Goal: Navigation & Orientation: Find specific page/section

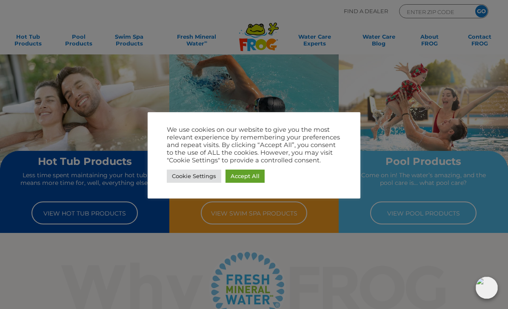
click at [164, 244] on div at bounding box center [254, 154] width 508 height 309
click at [191, 174] on link "Cookie Settings" at bounding box center [194, 176] width 54 height 13
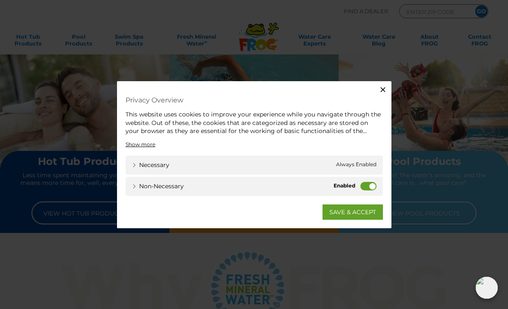
click at [383, 89] on icon "button" at bounding box center [383, 90] width 9 height 9
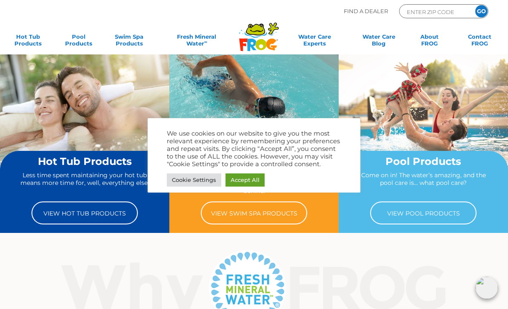
click at [187, 178] on link "Cookie Settings" at bounding box center [194, 180] width 54 height 13
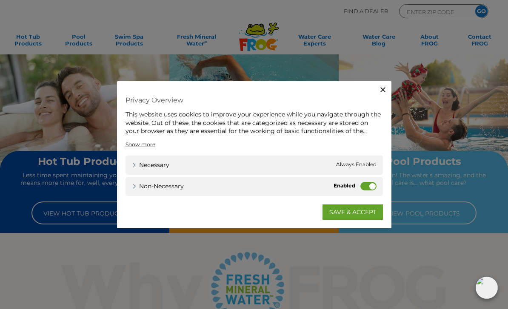
click at [360, 183] on label "Non-necessary" at bounding box center [368, 186] width 16 height 9
click at [0, 0] on input "Non-necessary" at bounding box center [0, 0] width 0 height 0
click at [337, 169] on div "Necessary Necessary Always Enabled" at bounding box center [254, 164] width 257 height 19
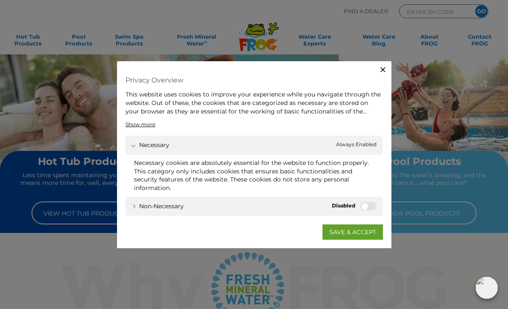
click at [348, 234] on link "SAVE & ACCEPT" at bounding box center [353, 231] width 60 height 15
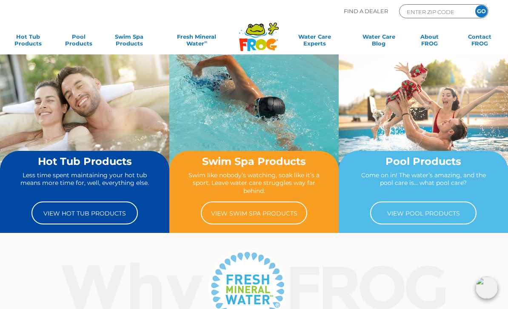
click at [429, 214] on link "View Pool Products" at bounding box center [423, 213] width 106 height 23
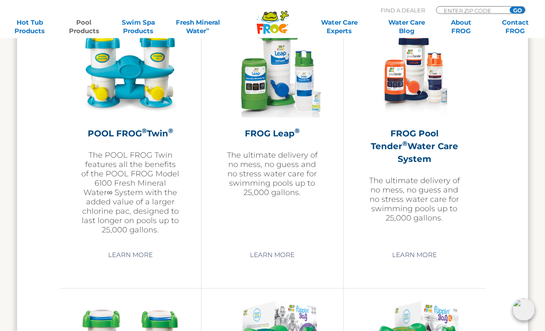
scroll to position [1562, 0]
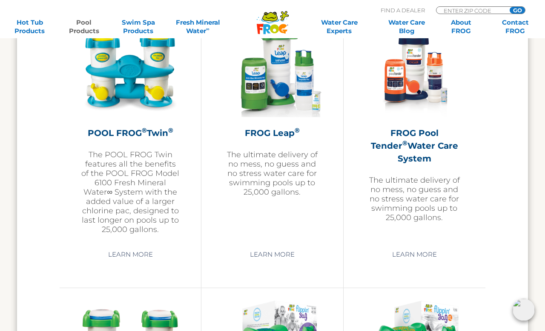
click at [123, 257] on link "Learn More" at bounding box center [130, 254] width 64 height 15
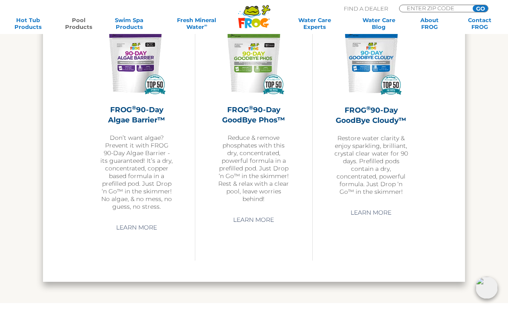
scroll to position [2201, 0]
click at [248, 224] on link "Learn More" at bounding box center [253, 220] width 60 height 15
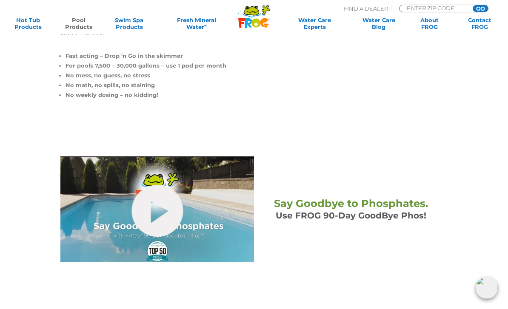
click at [163, 213] on link "hide-me" at bounding box center [156, 211] width 51 height 52
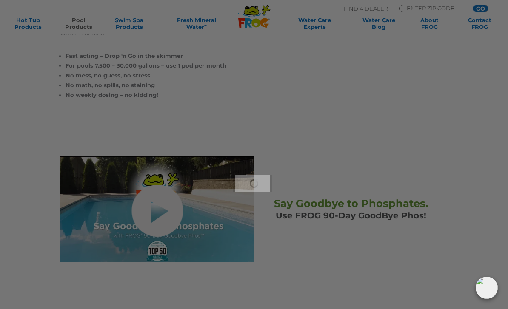
scroll to position [235, 0]
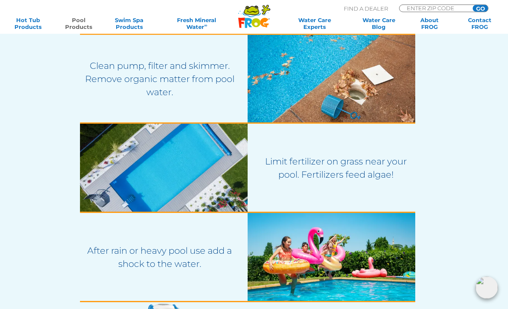
scroll to position [1269, 0]
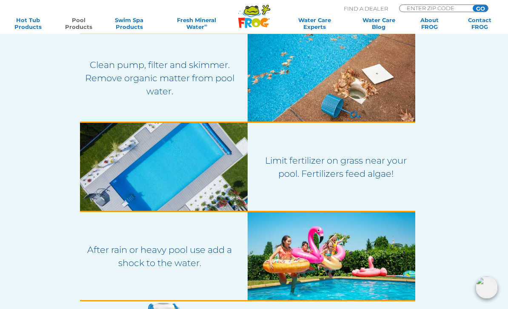
click at [22, 306] on section "Water balance is the key. Test water regularly and maintain proper pH range of …" at bounding box center [254, 260] width 508 height 709
click at [19, 258] on section "Water balance is the key. Test water regularly and maintain proper pH range of …" at bounding box center [254, 260] width 508 height 709
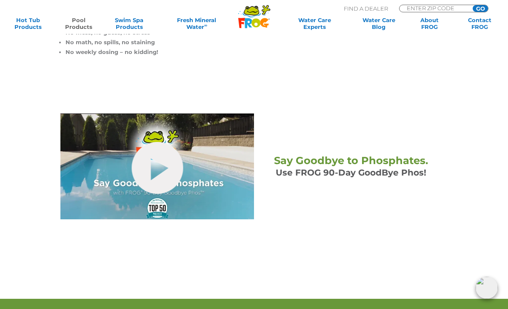
scroll to position [0, 0]
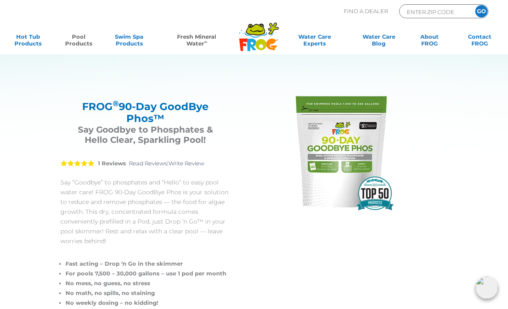
click at [203, 42] on link "Fresh Mineral Water ∞" at bounding box center [197, 41] width 74 height 17
click at [82, 50] on link "Pool Products" at bounding box center [78, 41] width 39 height 17
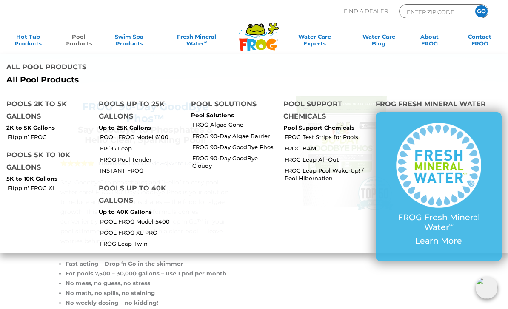
click at [139, 133] on link "POOL FROG Model 6100" at bounding box center [142, 137] width 85 height 8
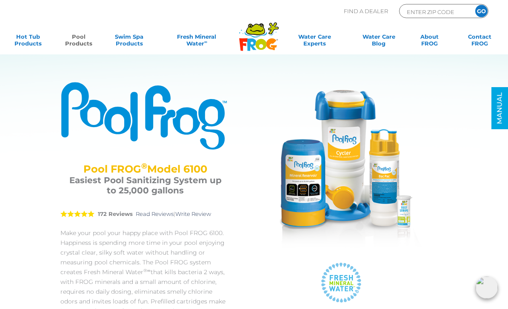
scroll to position [7, 0]
click at [73, 41] on link "Pool Products" at bounding box center [78, 41] width 39 height 17
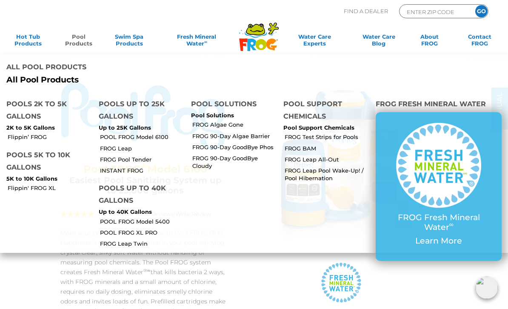
click at [114, 145] on link "FROG Leap" at bounding box center [142, 149] width 85 height 8
click at [127, 156] on link "FROG Pool Tender" at bounding box center [142, 160] width 85 height 8
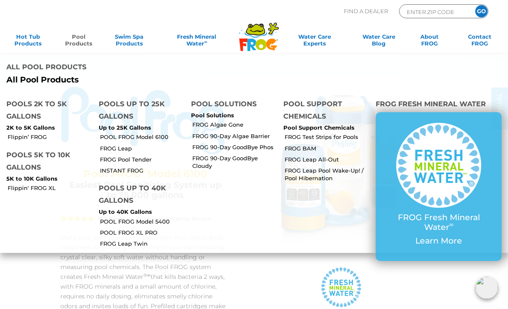
scroll to position [0, 0]
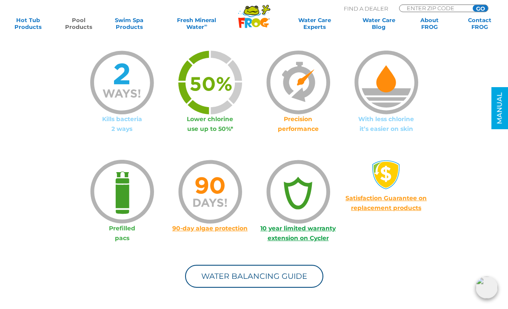
scroll to position [529, 0]
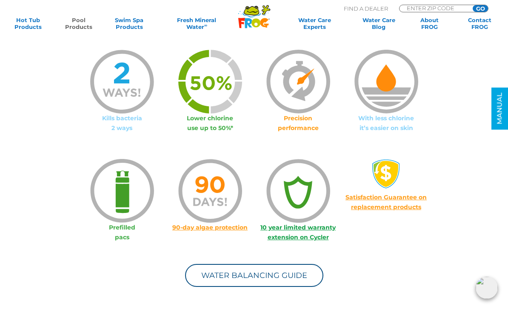
click at [234, 277] on link "Water Balancing Guide" at bounding box center [254, 275] width 138 height 23
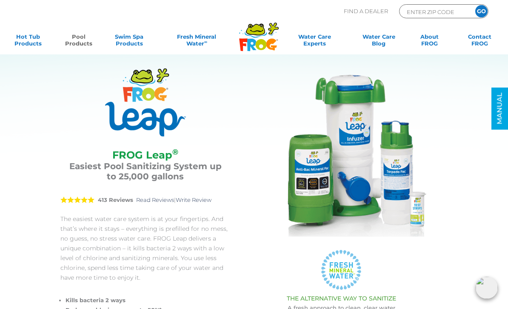
scroll to position [20, 0]
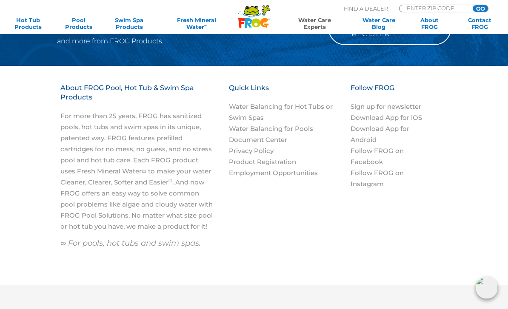
scroll to position [1019, 0]
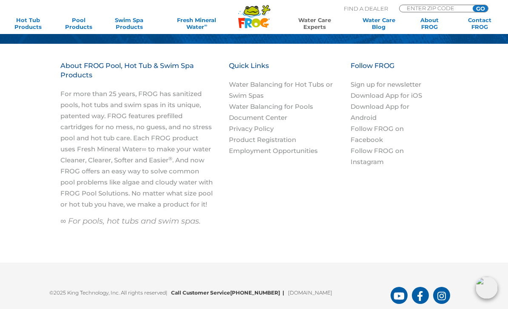
click at [260, 151] on link "Employment Opportunities" at bounding box center [273, 151] width 89 height 8
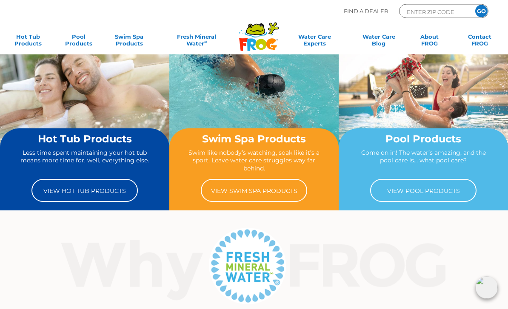
scroll to position [23, 0]
click at [446, 196] on link "View Pool Products" at bounding box center [423, 190] width 106 height 23
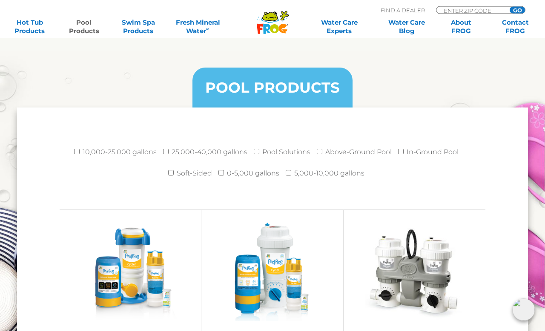
scroll to position [1077, 0]
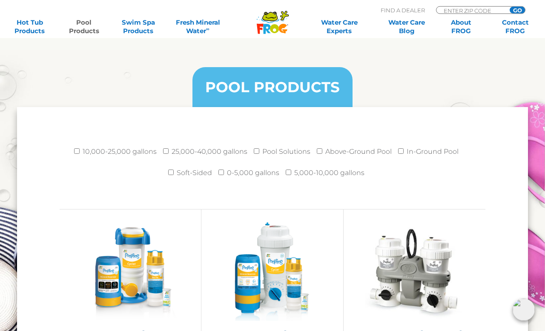
click at [74, 156] on li "10,000-25,000 gallons" at bounding box center [118, 153] width 89 height 21
click at [74, 154] on input "10,000-25,000 gallons" at bounding box center [77, 152] width 6 height 6
checkbox input "true"
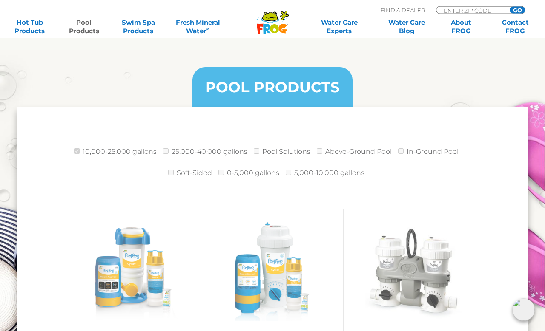
scroll to position [1077, 0]
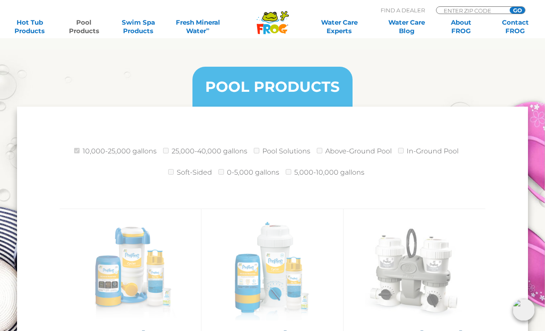
click at [407, 157] on li "In-Ground Pool" at bounding box center [431, 153] width 67 height 21
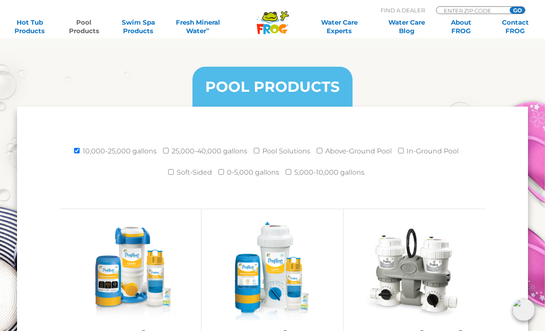
click at [391, 157] on label "Above-Ground Pool" at bounding box center [358, 151] width 66 height 17
click at [322, 154] on input "Above-Ground Pool" at bounding box center [320, 151] width 6 height 6
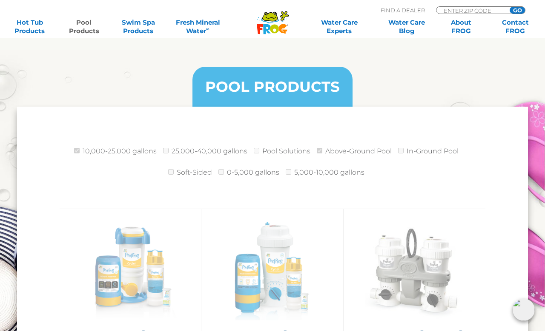
click at [394, 160] on li "Above-Ground Pool" at bounding box center [357, 153] width 81 height 21
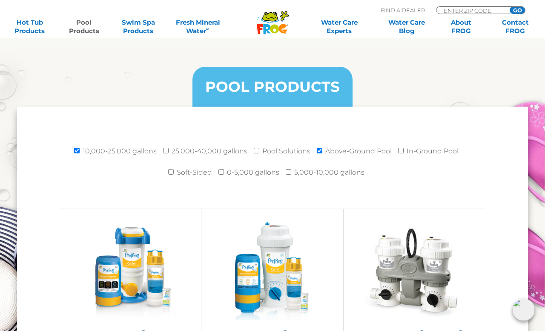
click at [315, 159] on li "Pool Solutions" at bounding box center [285, 153] width 63 height 21
click at [317, 153] on input "Above-Ground Pool" at bounding box center [320, 151] width 6 height 6
checkbox input "false"
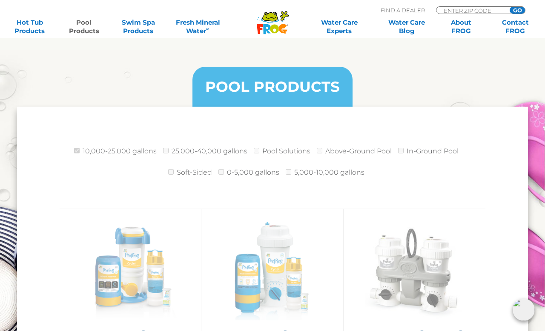
click at [408, 149] on label "In-Ground Pool" at bounding box center [432, 151] width 52 height 17
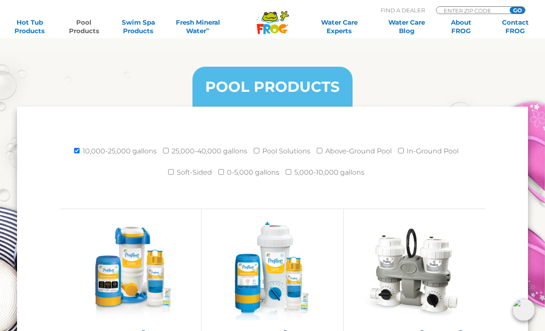
click at [420, 148] on label "In-Ground Pool" at bounding box center [432, 151] width 52 height 17
click at [403, 148] on input "In-Ground Pool" at bounding box center [401, 151] width 6 height 6
checkbox input "true"
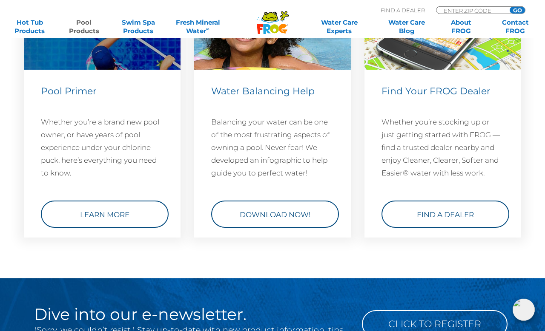
scroll to position [3144, 0]
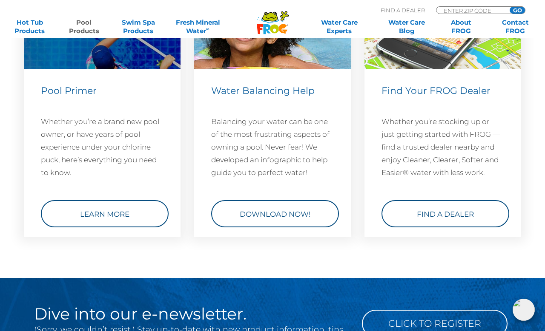
click at [472, 228] on link "Find a Dealer" at bounding box center [445, 213] width 128 height 27
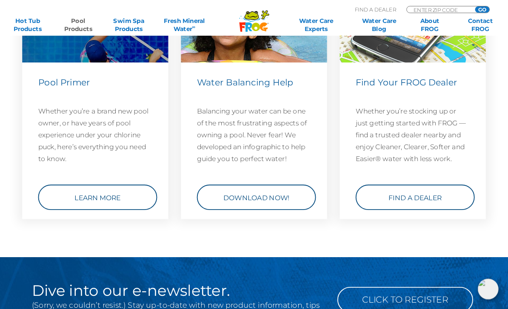
scroll to position [2894, 0]
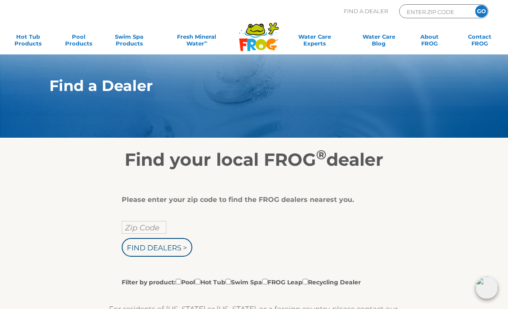
click at [170, 215] on div "Please enter your zip code to find the FROG dealers nearest you. Zip Code Find …" at bounding box center [251, 241] width 258 height 91
click at [156, 234] on input "Zip Code" at bounding box center [144, 227] width 45 height 13
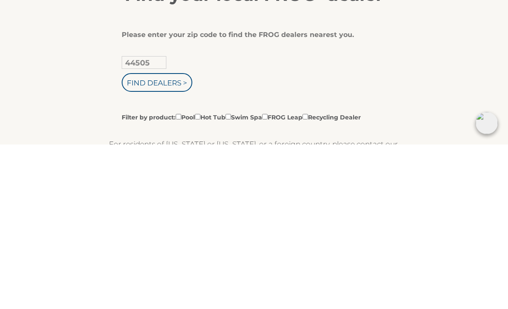
type input "44505"
click at [178, 238] on input "Find Dealers >" at bounding box center [157, 247] width 71 height 19
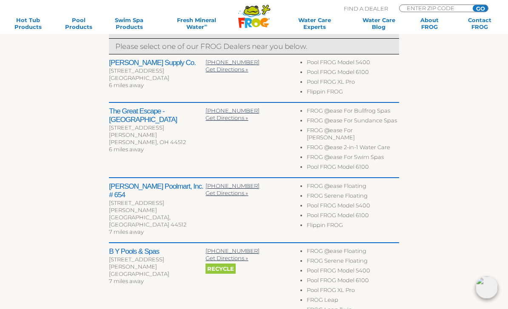
scroll to position [298, 0]
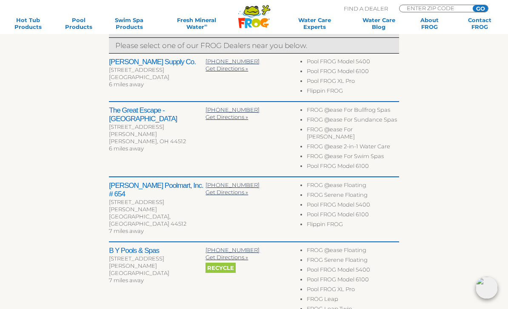
click at [368, 201] on li "Pool FROG Model 5400" at bounding box center [353, 206] width 92 height 10
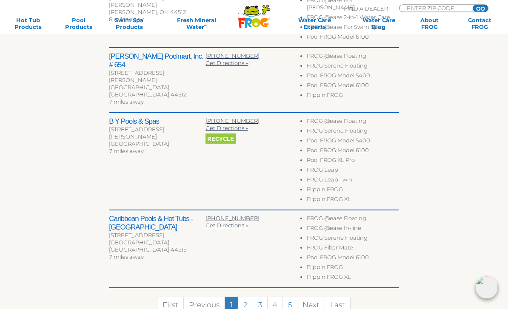
scroll to position [428, 0]
click at [246, 299] on link "2" at bounding box center [245, 305] width 15 height 16
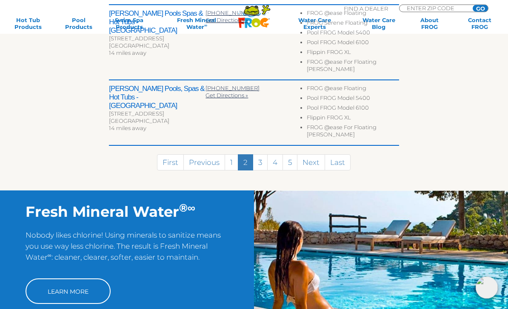
scroll to position [597, 0]
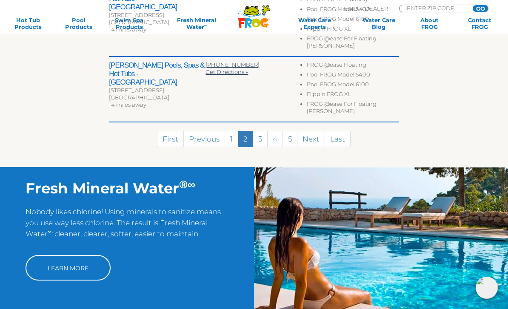
click at [261, 131] on link "3" at bounding box center [260, 139] width 15 height 16
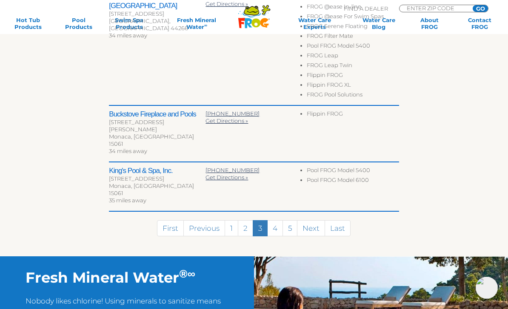
scroll to position [527, 0]
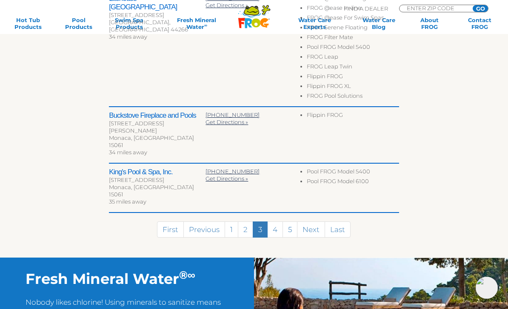
click at [277, 222] on link "4" at bounding box center [275, 230] width 16 height 16
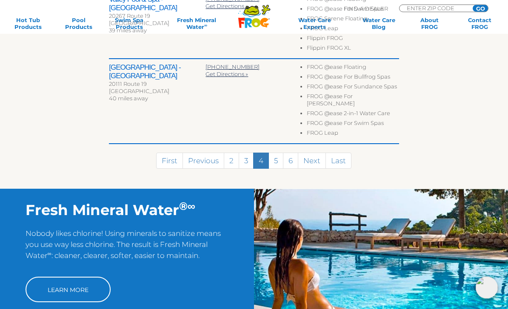
scroll to position [592, 0]
click at [280, 153] on link "5" at bounding box center [276, 161] width 15 height 16
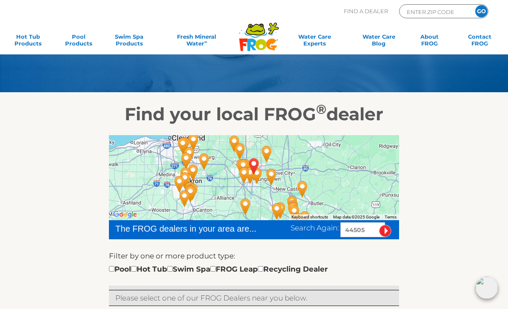
scroll to position [0, 0]
